Goal: Task Accomplishment & Management: Use online tool/utility

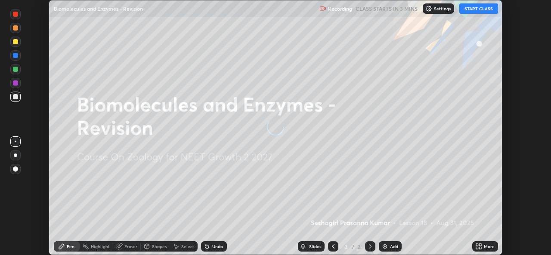
scroll to position [255, 551]
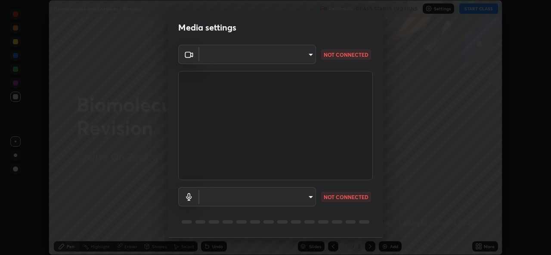
type input "57fe27bd87a5c904b82cfb68591c05e5b7b0fb216399449cf39a3c9620d95e23"
type input "communications"
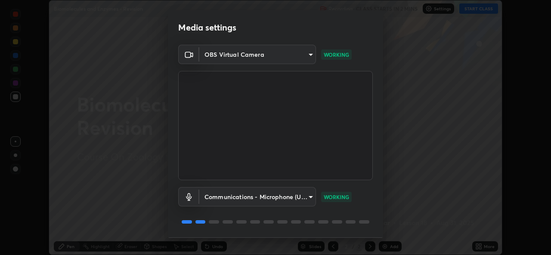
scroll to position [27, 0]
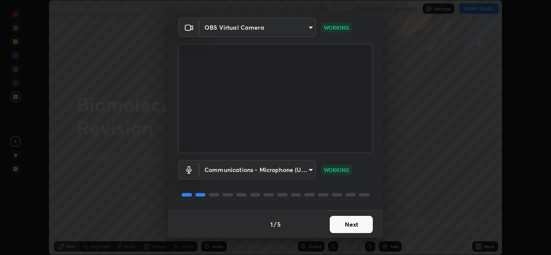
click at [350, 224] on button "Next" at bounding box center [351, 224] width 43 height 17
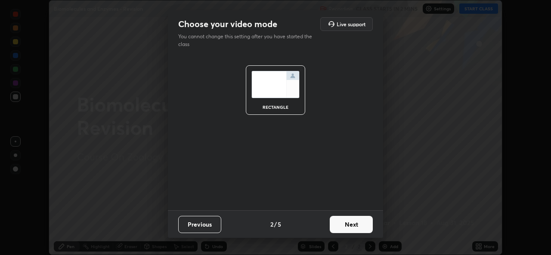
scroll to position [0, 0]
click at [352, 229] on button "Next" at bounding box center [351, 224] width 43 height 17
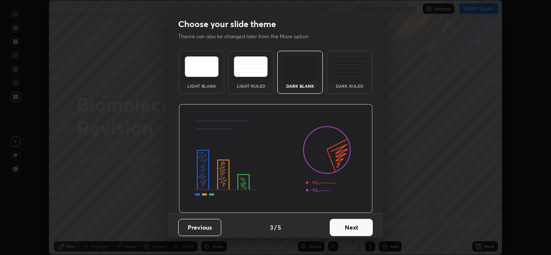
click at [352, 227] on button "Next" at bounding box center [351, 227] width 43 height 17
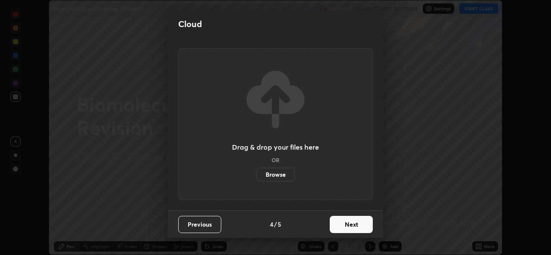
click at [349, 228] on button "Next" at bounding box center [351, 224] width 43 height 17
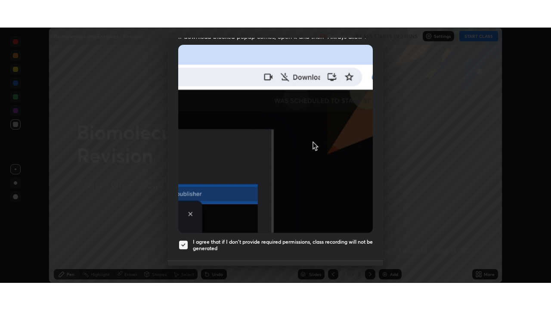
scroll to position [203, 0]
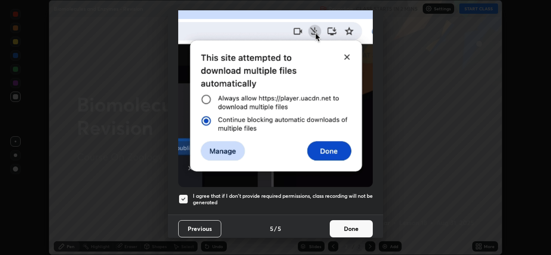
click at [352, 226] on button "Done" at bounding box center [351, 228] width 43 height 17
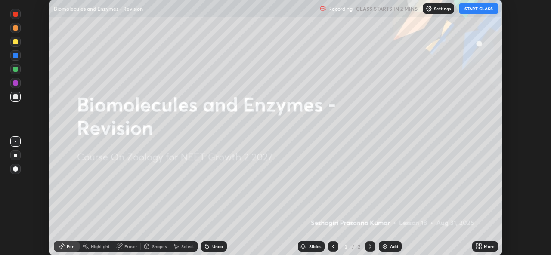
click at [477, 9] on button "START CLASS" at bounding box center [479, 8] width 39 height 10
click at [484, 245] on div "More" at bounding box center [485, 247] width 26 height 10
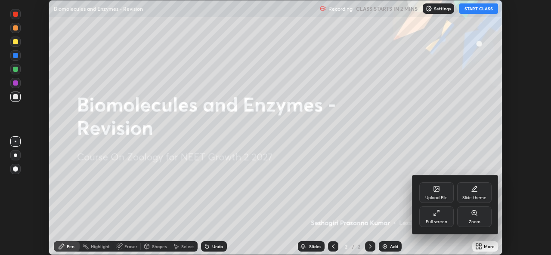
click at [438, 218] on div "Full screen" at bounding box center [436, 217] width 34 height 21
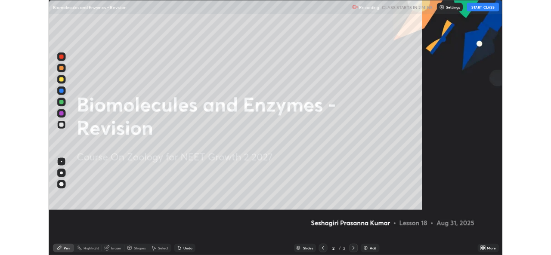
scroll to position [310, 551]
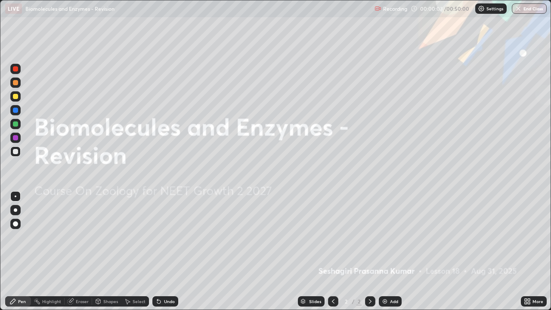
click at [535, 255] on div "More" at bounding box center [538, 301] width 11 height 4
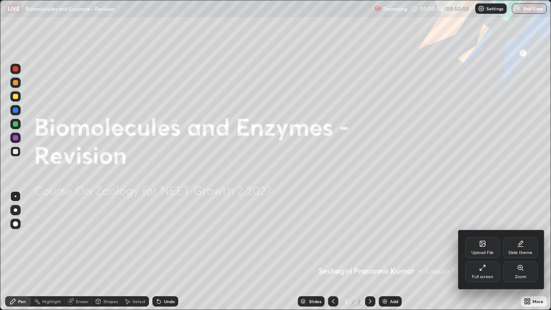
click at [484, 255] on icon at bounding box center [482, 267] width 7 height 7
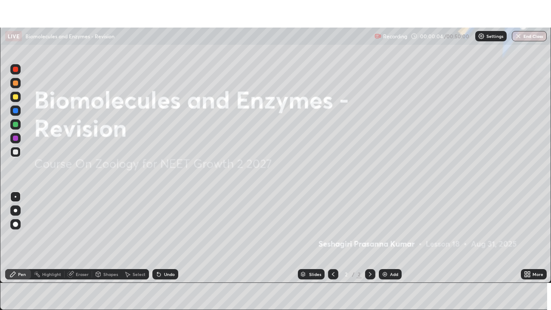
scroll to position [42811, 42515]
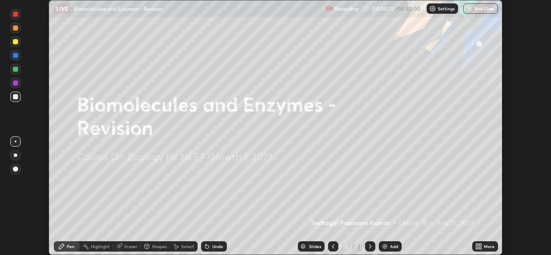
click at [486, 245] on div "More" at bounding box center [489, 247] width 11 height 4
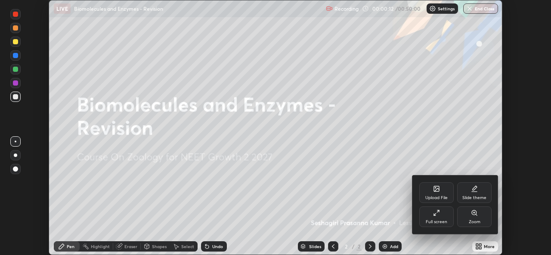
click at [435, 218] on div "Full screen" at bounding box center [436, 217] width 34 height 21
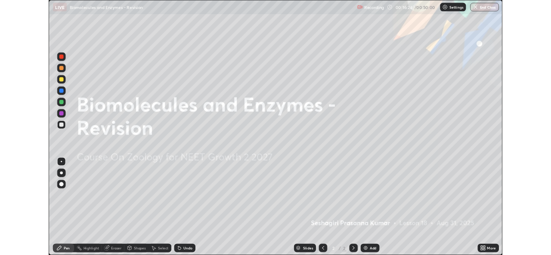
scroll to position [310, 551]
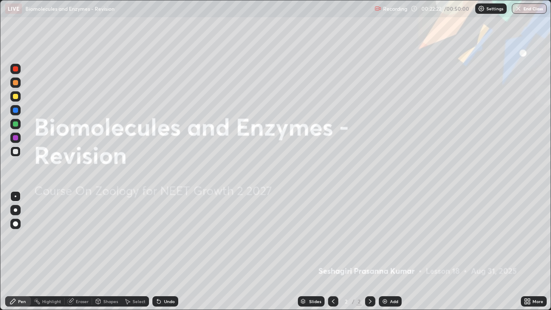
click at [529, 255] on icon at bounding box center [529, 303] width 2 height 2
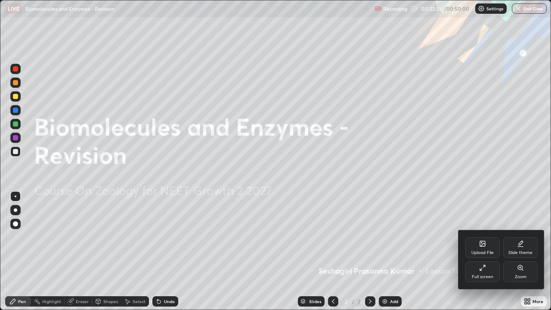
click at [481, 246] on icon at bounding box center [483, 244] width 5 height 3
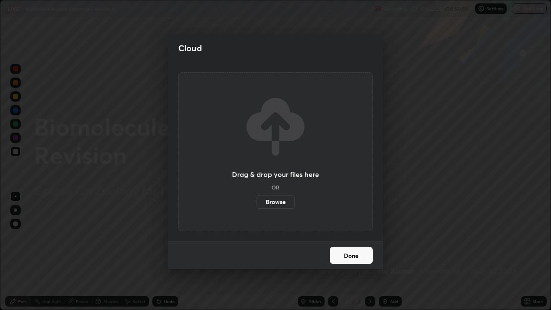
click at [274, 200] on label "Browse" at bounding box center [276, 202] width 38 height 14
click at [257, 200] on input "Browse" at bounding box center [257, 202] width 0 height 14
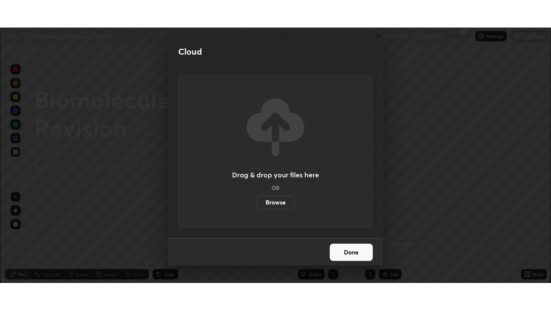
scroll to position [42811, 42515]
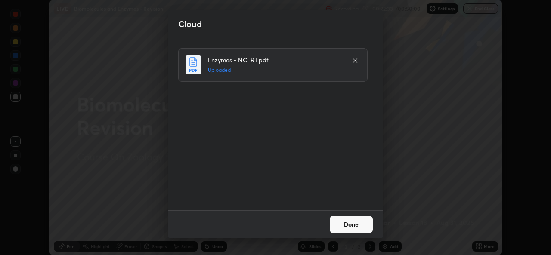
click at [348, 224] on button "Done" at bounding box center [351, 224] width 43 height 17
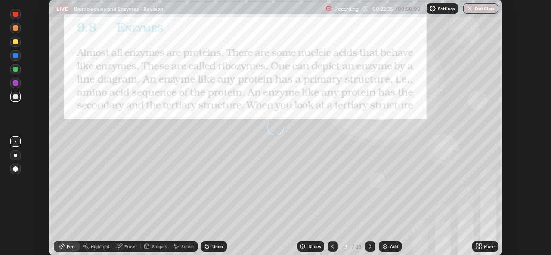
click at [479, 248] on icon at bounding box center [478, 246] width 7 height 7
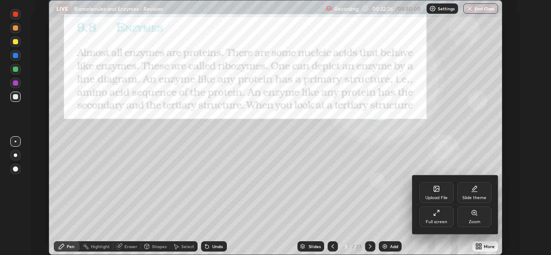
click at [438, 218] on div "Full screen" at bounding box center [436, 217] width 34 height 21
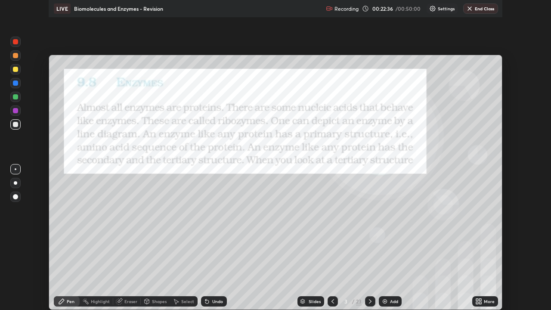
scroll to position [310, 551]
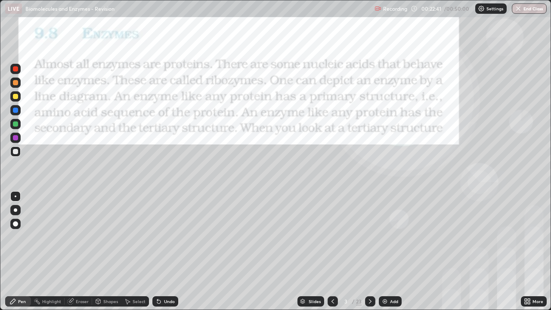
click at [313, 255] on div "Slides" at bounding box center [315, 301] width 12 height 4
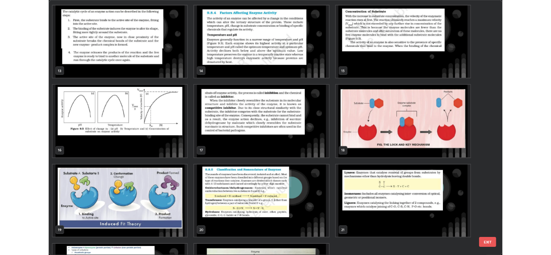
scroll to position [465, 0]
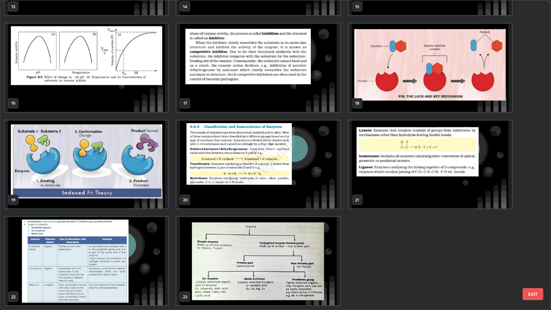
click at [313, 175] on img "grid" at bounding box center [258, 165] width 163 height 88
click at [310, 181] on img "grid" at bounding box center [258, 165] width 163 height 88
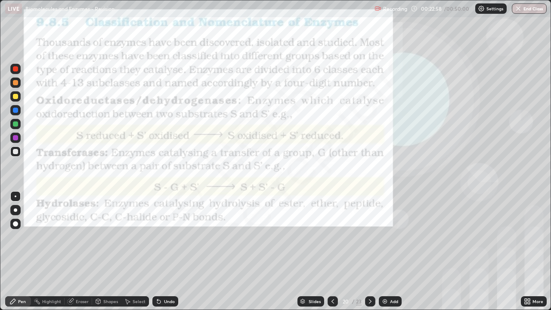
click at [16, 139] on div at bounding box center [15, 137] width 5 height 5
click at [16, 111] on div at bounding box center [15, 110] width 5 height 5
click at [16, 99] on div at bounding box center [15, 96] width 5 height 5
click at [165, 255] on div "Undo" at bounding box center [169, 301] width 11 height 4
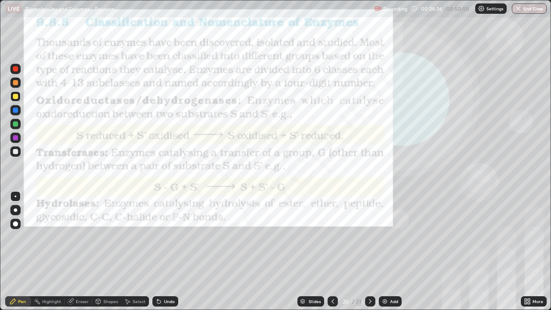
click at [164, 255] on div "Undo" at bounding box center [169, 301] width 11 height 4
click at [17, 139] on div at bounding box center [15, 137] width 5 height 5
click at [14, 112] on div at bounding box center [15, 110] width 5 height 5
click at [13, 125] on div at bounding box center [15, 123] width 5 height 5
click at [16, 139] on div at bounding box center [15, 137] width 5 height 5
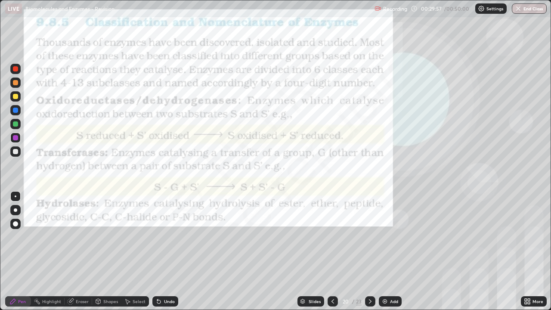
click at [368, 255] on icon at bounding box center [370, 301] width 7 height 7
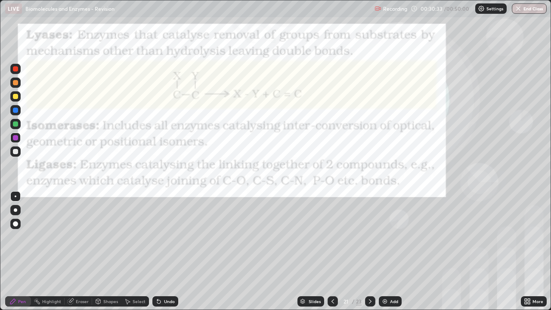
click at [332, 255] on icon at bounding box center [332, 301] width 7 height 7
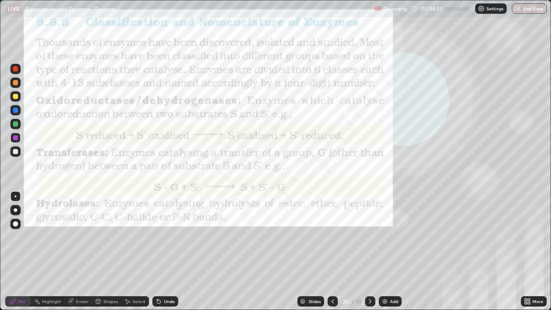
click at [370, 255] on icon at bounding box center [370, 301] width 7 height 7
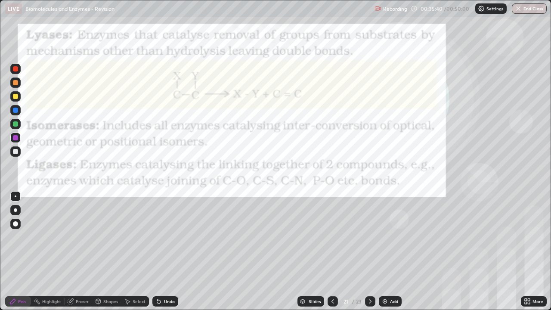
click at [16, 109] on div at bounding box center [15, 110] width 5 height 5
click at [15, 140] on div at bounding box center [15, 137] width 5 height 5
click at [365, 255] on div at bounding box center [370, 301] width 10 height 10
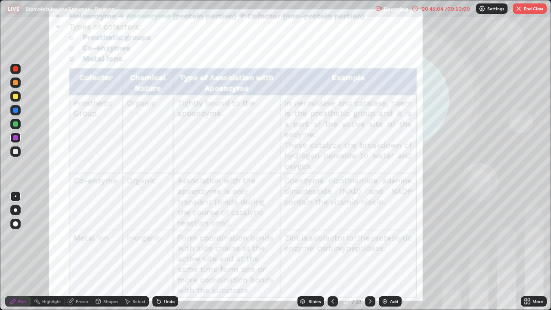
click at [370, 255] on icon at bounding box center [370, 301] width 7 height 7
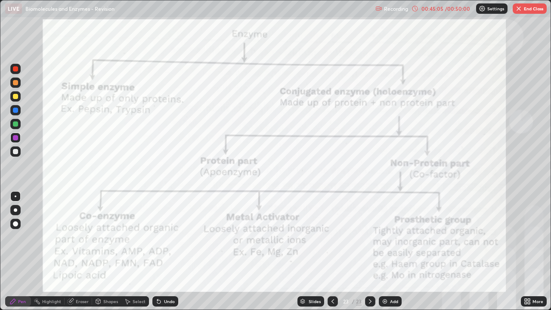
click at [370, 255] on icon at bounding box center [370, 301] width 7 height 7
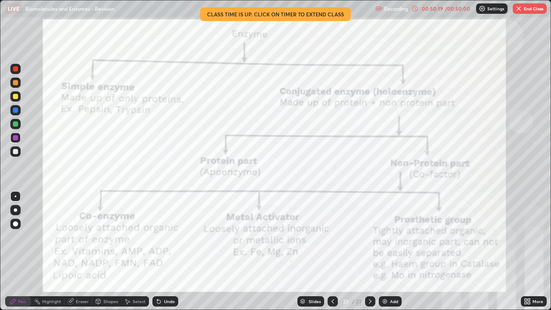
click at [526, 255] on icon at bounding box center [526, 300] width 2 height 2
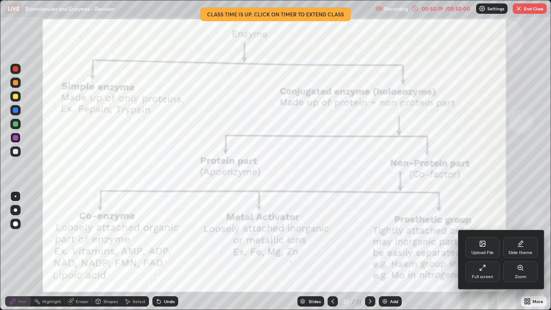
click at [483, 255] on div "Full screen" at bounding box center [483, 271] width 34 height 21
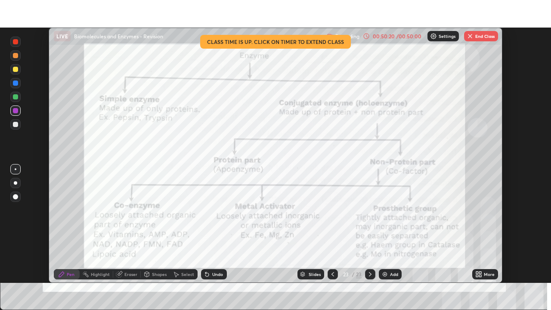
scroll to position [42811, 42515]
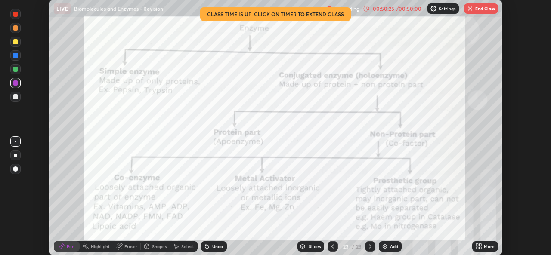
click at [481, 247] on icon at bounding box center [480, 248] width 2 height 2
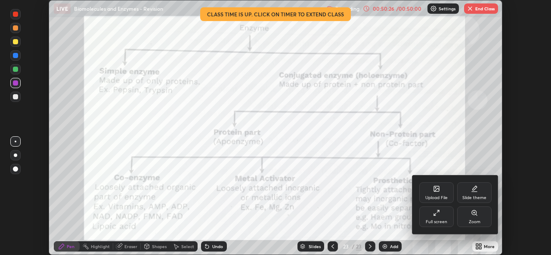
click at [435, 218] on div "Full screen" at bounding box center [436, 217] width 34 height 21
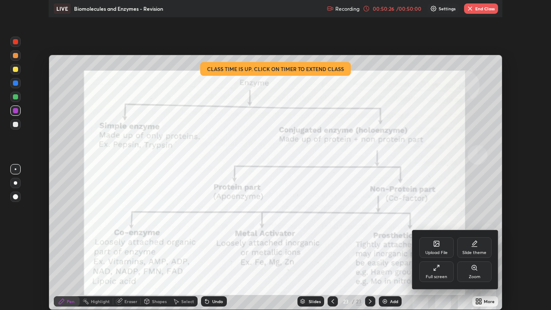
scroll to position [310, 551]
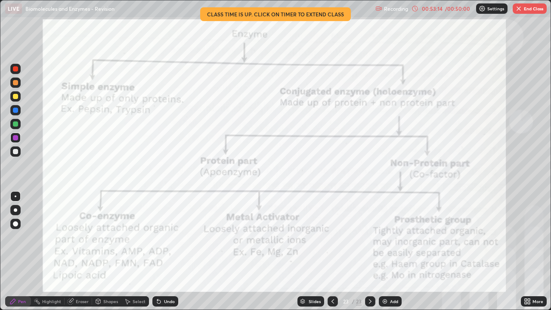
click at [523, 10] on button "End Class" at bounding box center [530, 8] width 34 height 10
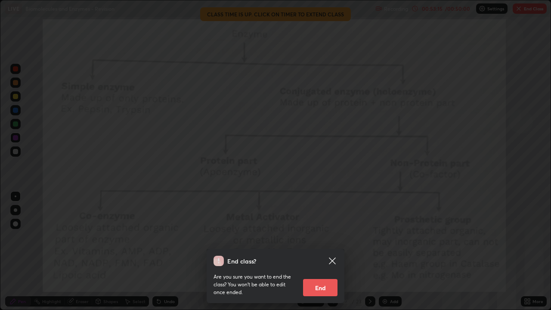
click at [319, 255] on button "End" at bounding box center [320, 287] width 34 height 17
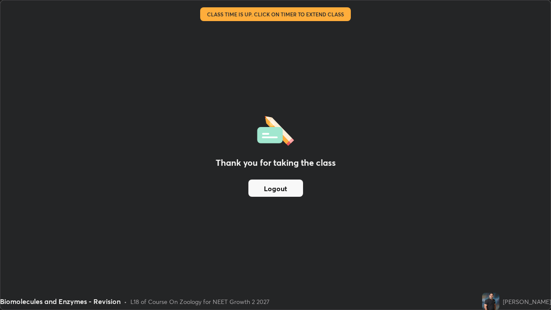
click at [283, 189] on button "Logout" at bounding box center [275, 188] width 55 height 17
